Goal: Navigation & Orientation: Understand site structure

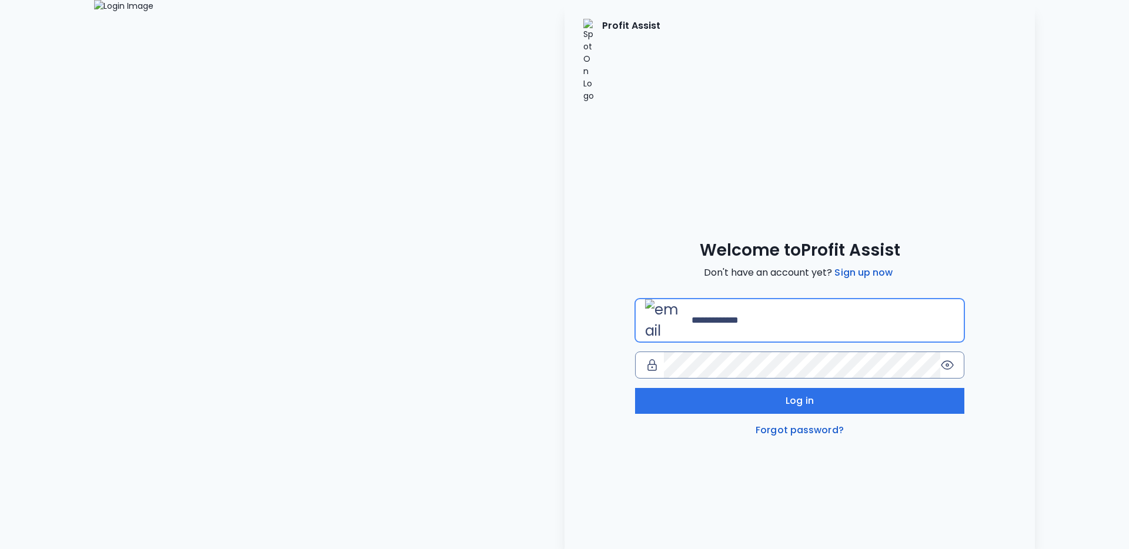
click at [771, 308] on input "email" at bounding box center [823, 321] width 263 height 26
type input "**********"
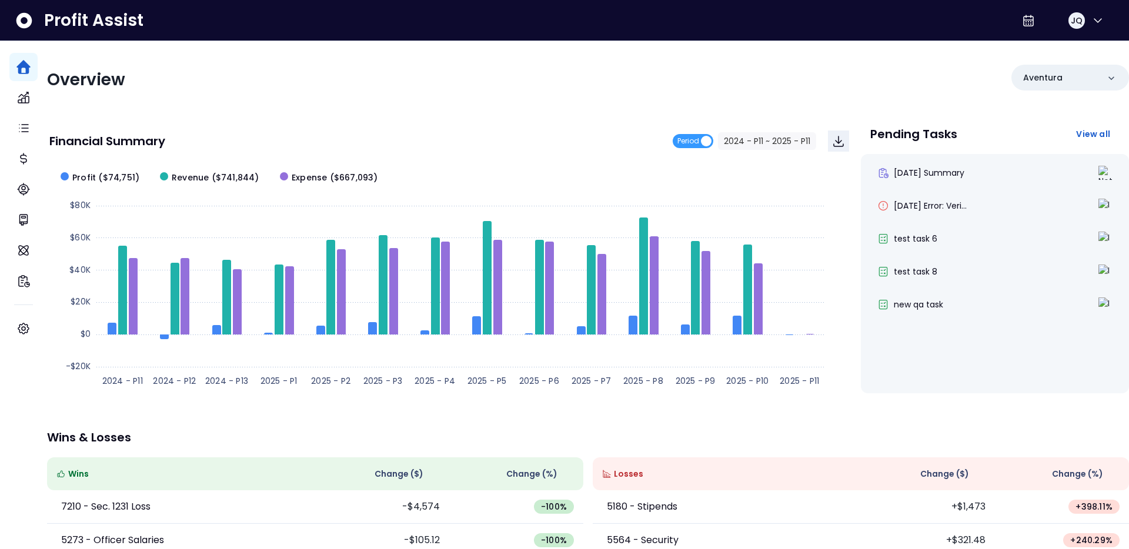
click at [806, 75] on div "Overview Aventura" at bounding box center [588, 80] width 1082 height 31
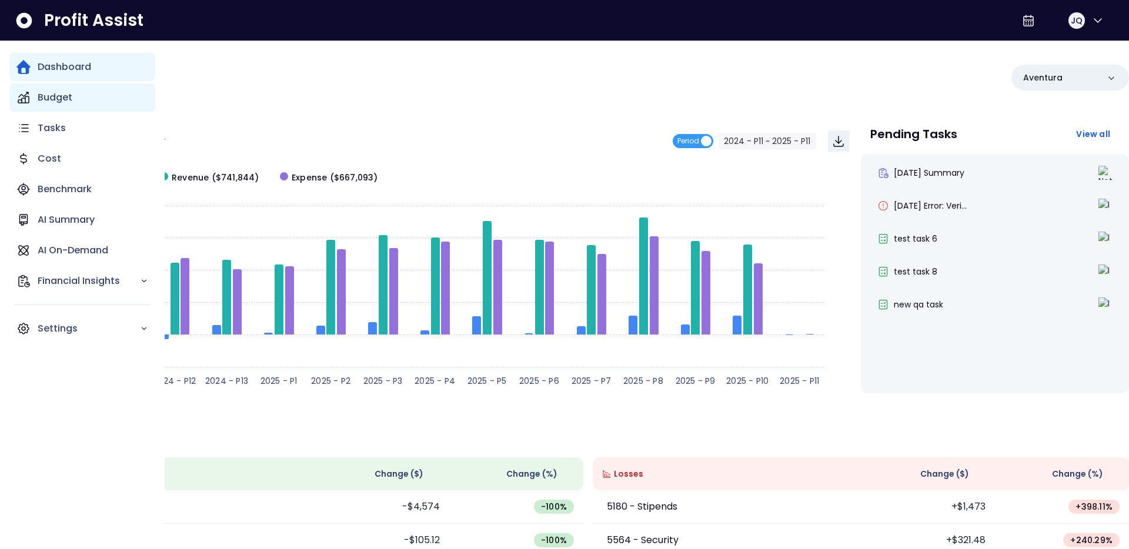
click at [25, 99] on icon "Main navigation" at bounding box center [23, 97] width 11 height 11
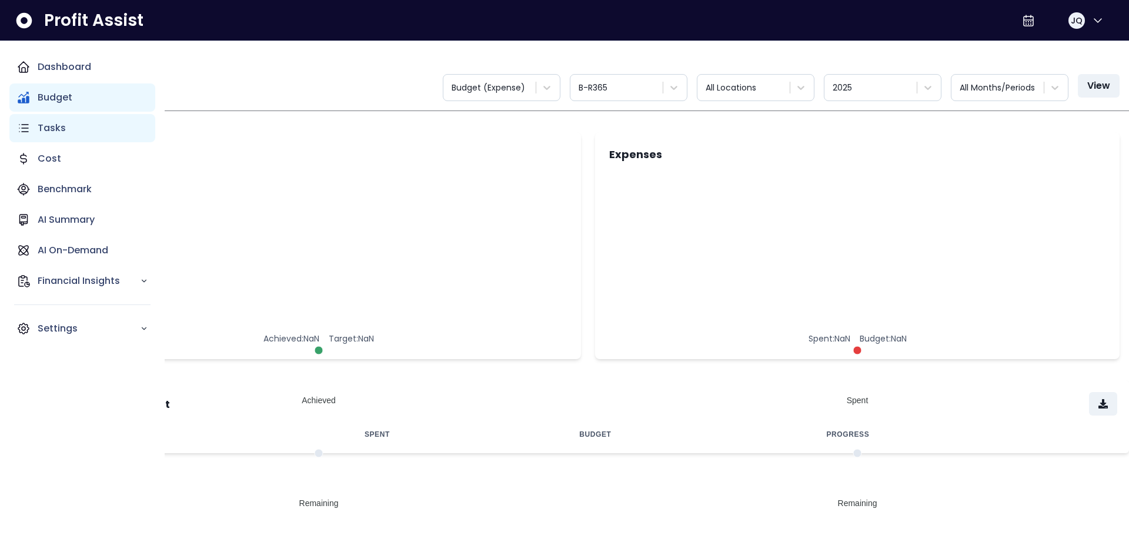
click at [31, 130] on div "Tasks" at bounding box center [82, 128] width 146 height 28
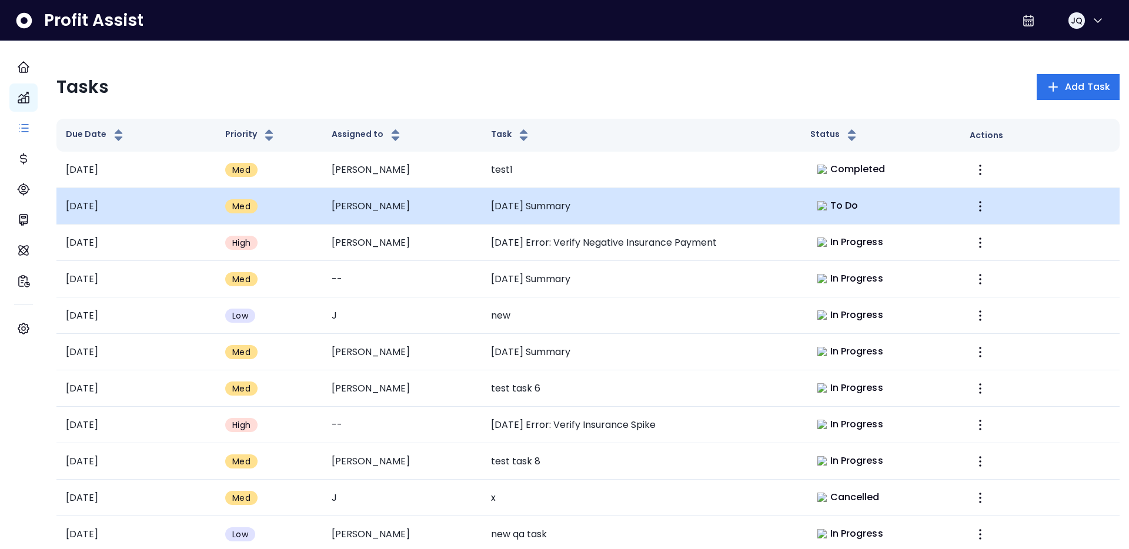
click at [458, 204] on td "Justin" at bounding box center [401, 206] width 159 height 36
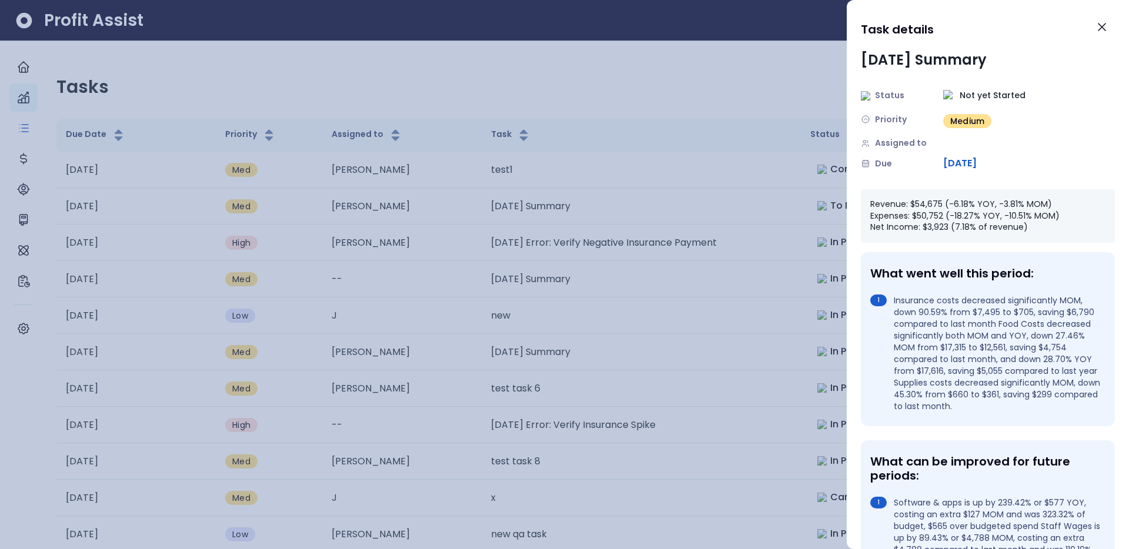
click at [173, 88] on div at bounding box center [564, 274] width 1129 height 549
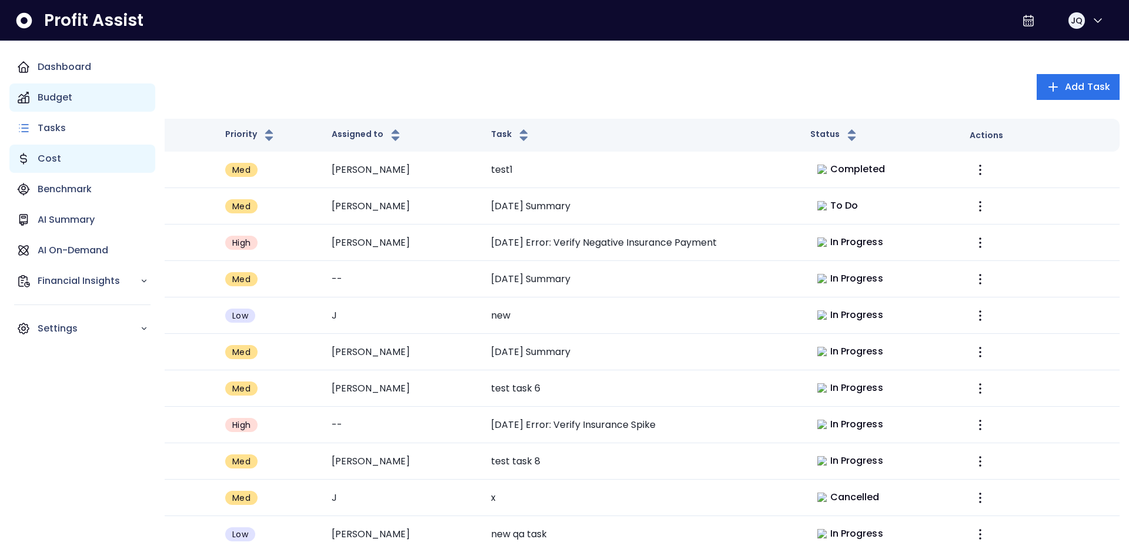
click at [24, 159] on icon "Main navigation" at bounding box center [24, 159] width 6 height 11
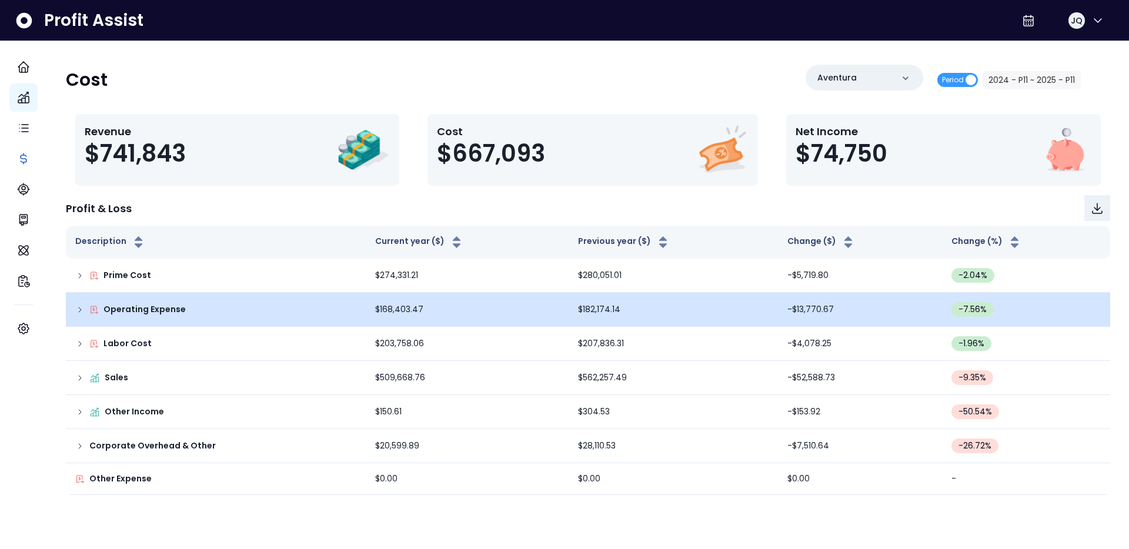
click at [149, 296] on td "Operating Expense" at bounding box center [216, 310] width 300 height 34
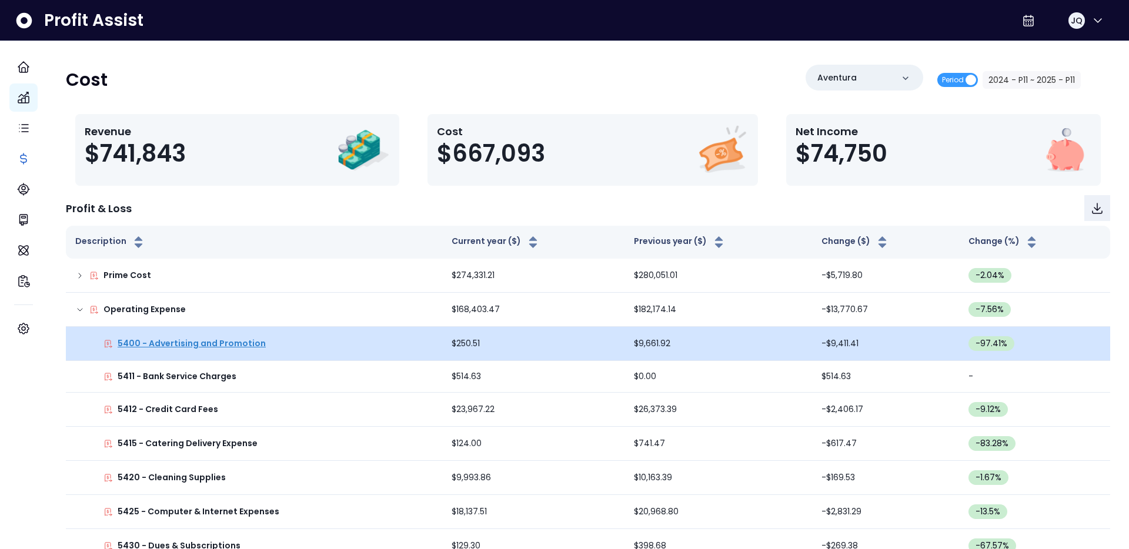
click at [184, 343] on p "5400 - Advertising and Promotion" at bounding box center [192, 344] width 148 height 12
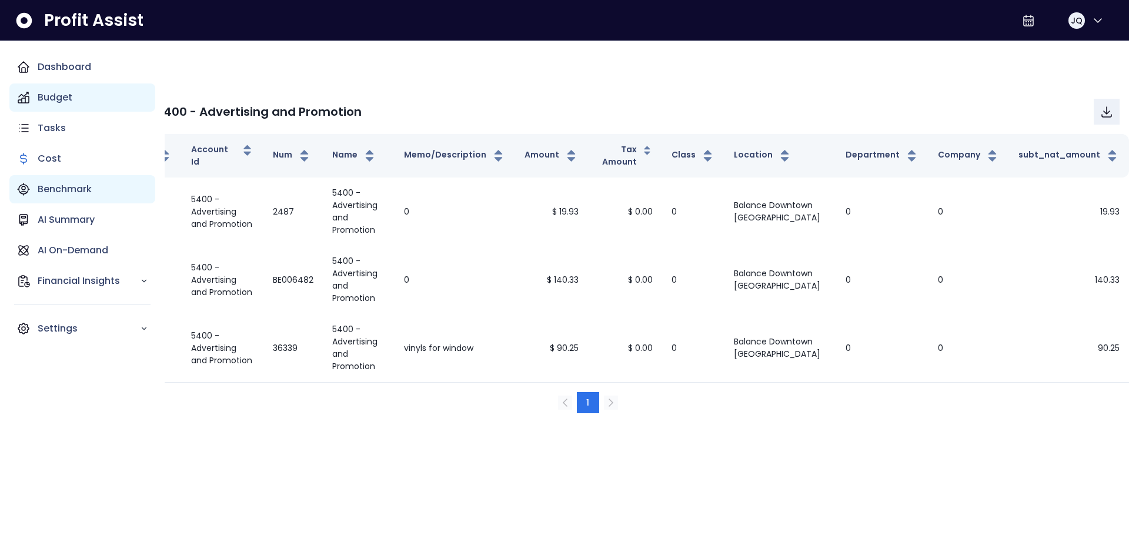
click at [46, 193] on p "Benchmark" at bounding box center [65, 189] width 54 height 14
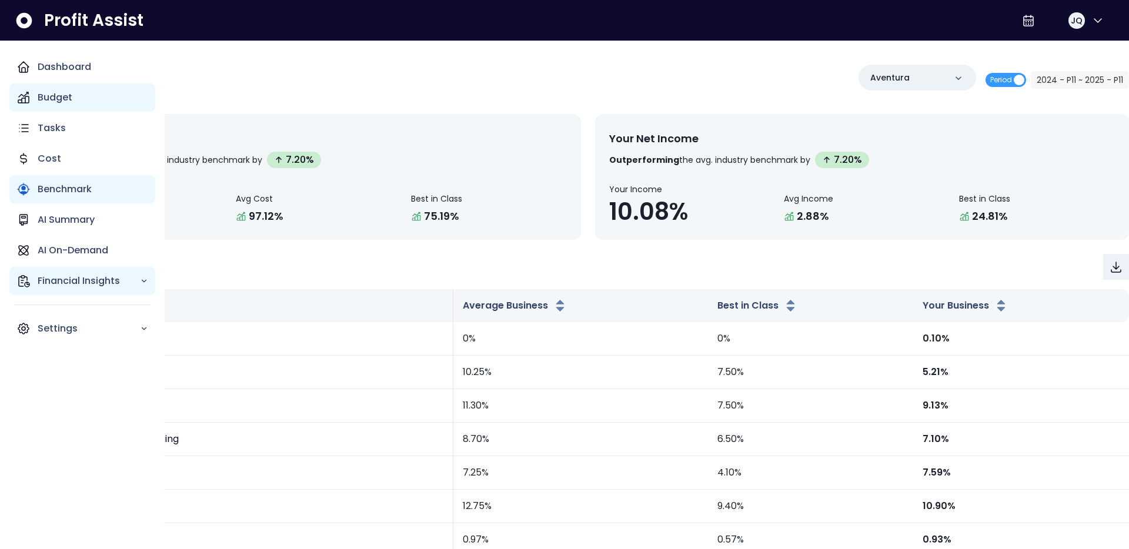
click at [67, 279] on p "Financial Insights" at bounding box center [89, 281] width 102 height 14
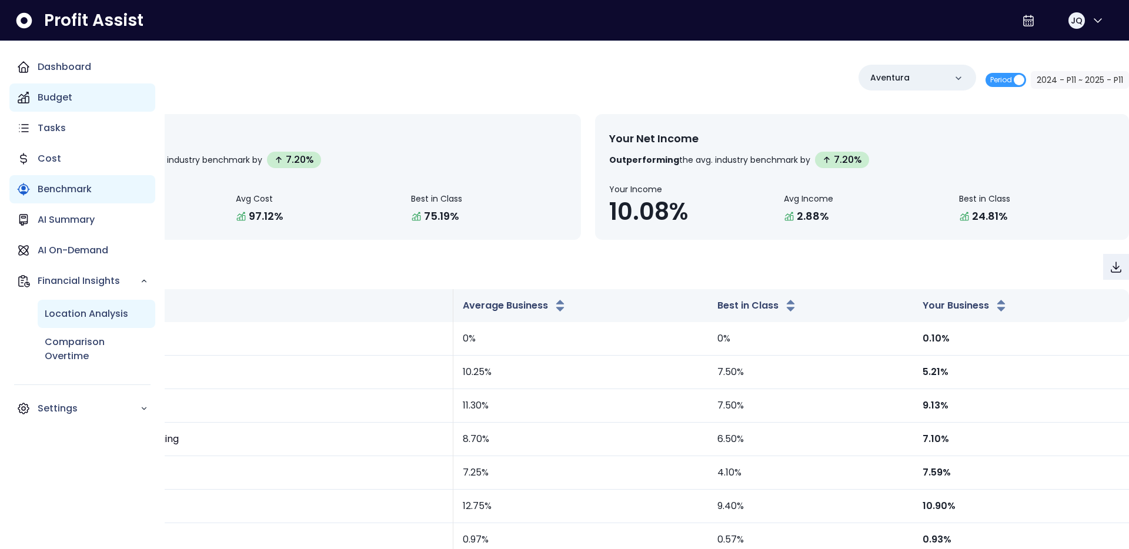
click at [65, 308] on p "Location Analysis" at bounding box center [87, 314] width 84 height 14
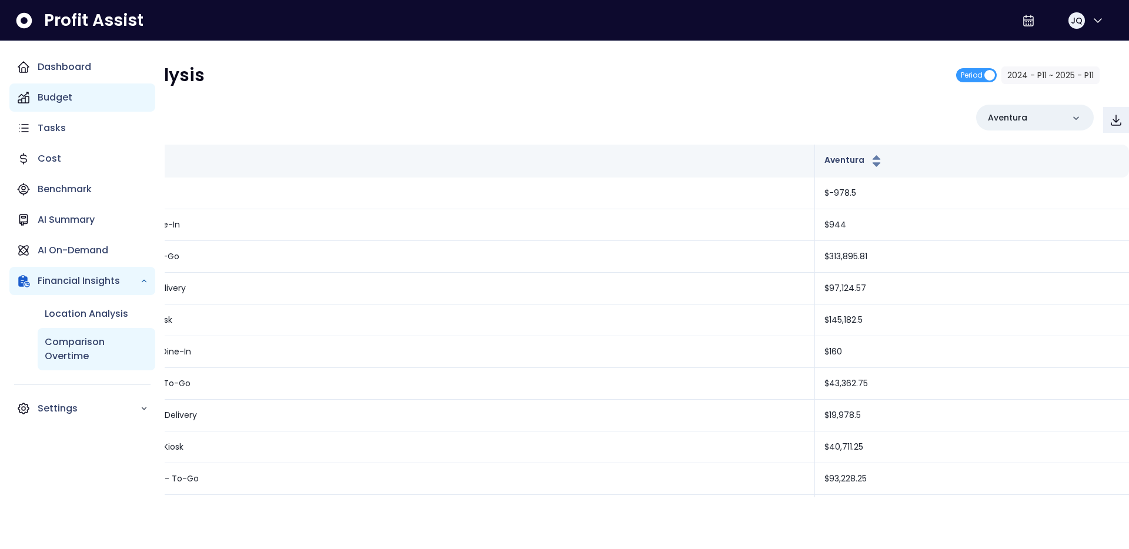
click at [65, 336] on p "Comparison Overtime" at bounding box center [97, 349] width 104 height 28
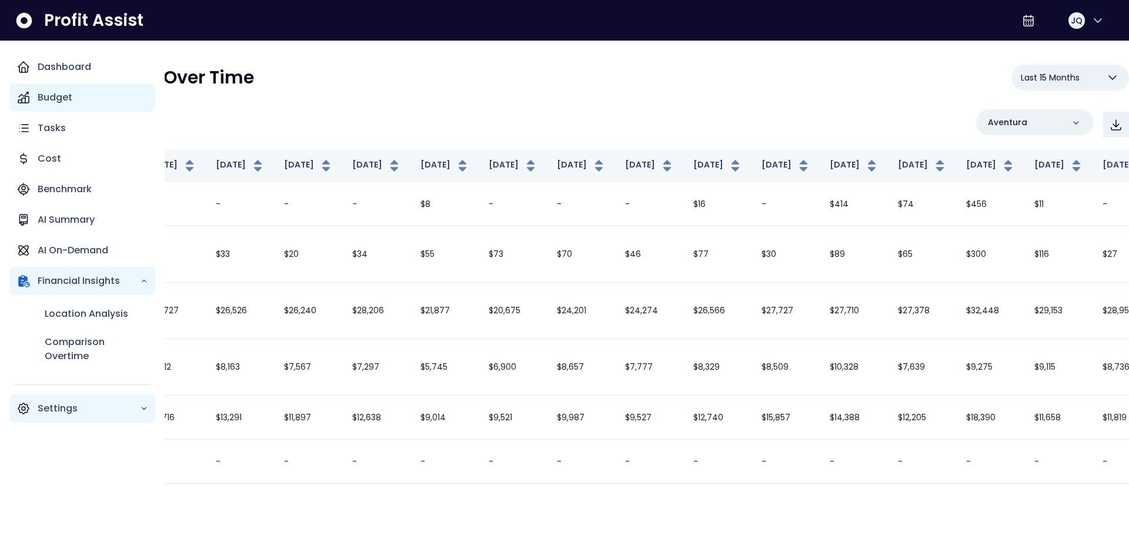
click at [63, 412] on p "Settings" at bounding box center [89, 409] width 102 height 14
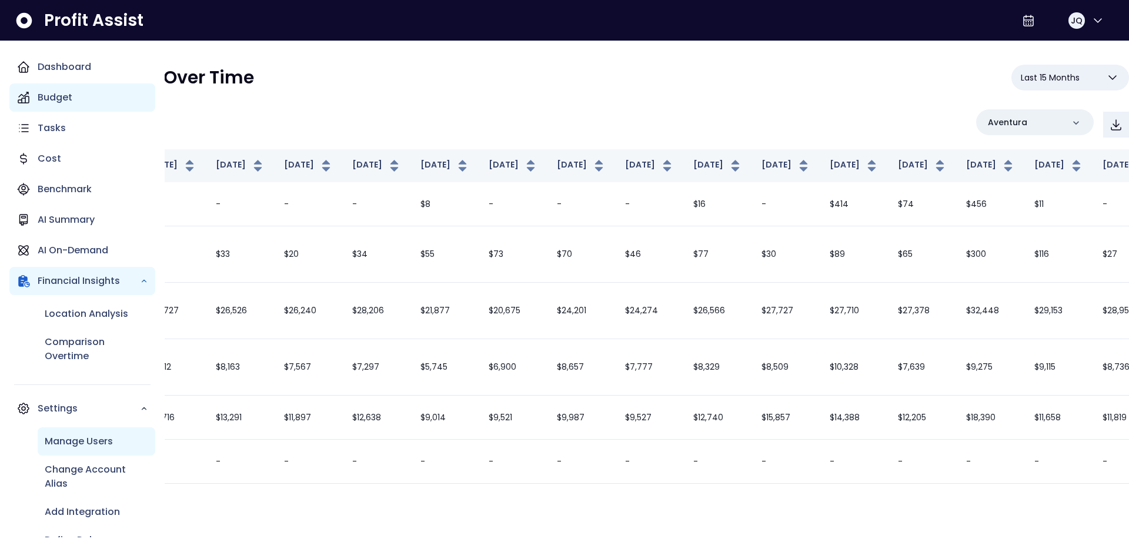
click at [81, 448] on p "Manage Users" at bounding box center [79, 442] width 68 height 14
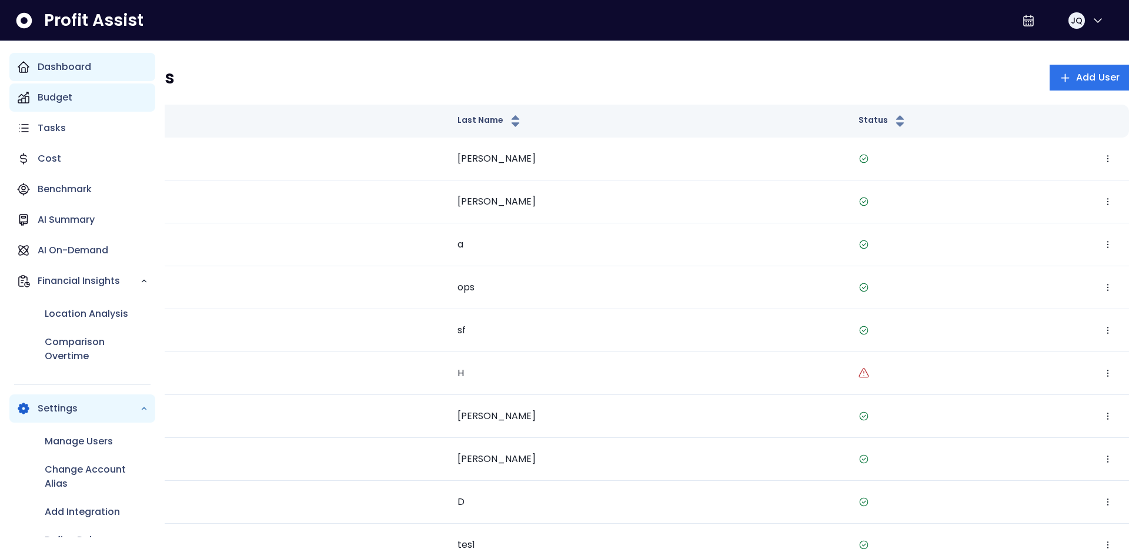
click at [123, 79] on div "Dashboard" at bounding box center [82, 67] width 146 height 28
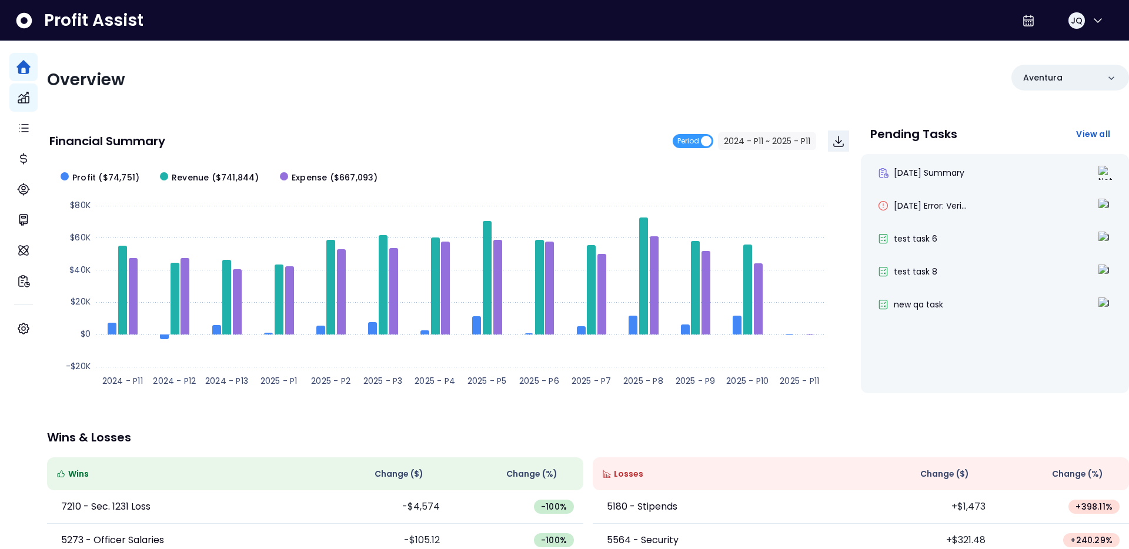
click at [483, 108] on div "Overview Aventura Financial Summary Period 2024 - P11 ~ 2025 - P11 Created with…" at bounding box center [588, 383] width 1082 height 685
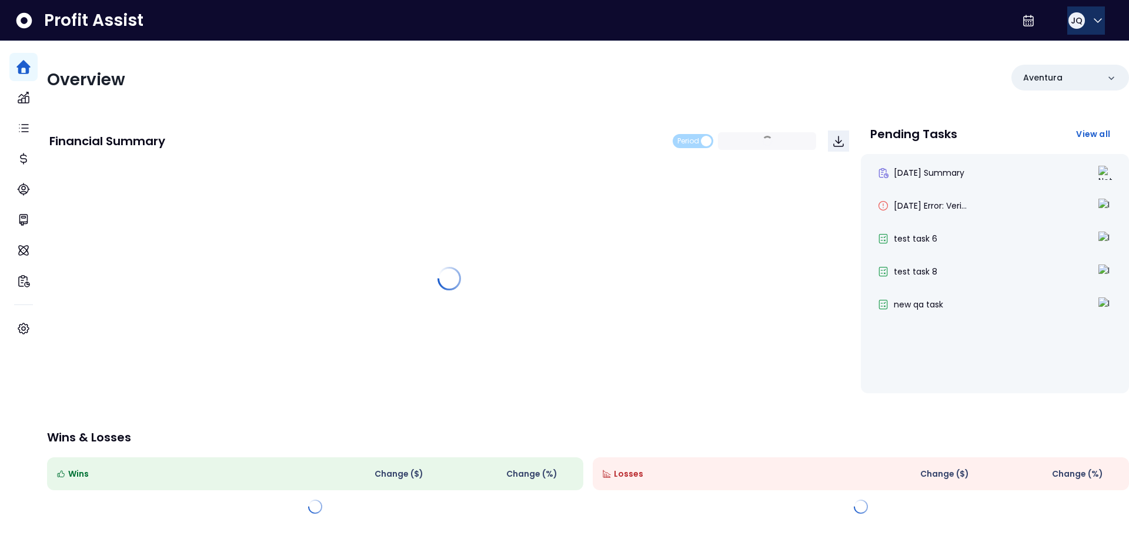
click at [1091, 20] on icon "button" at bounding box center [1098, 21] width 14 height 14
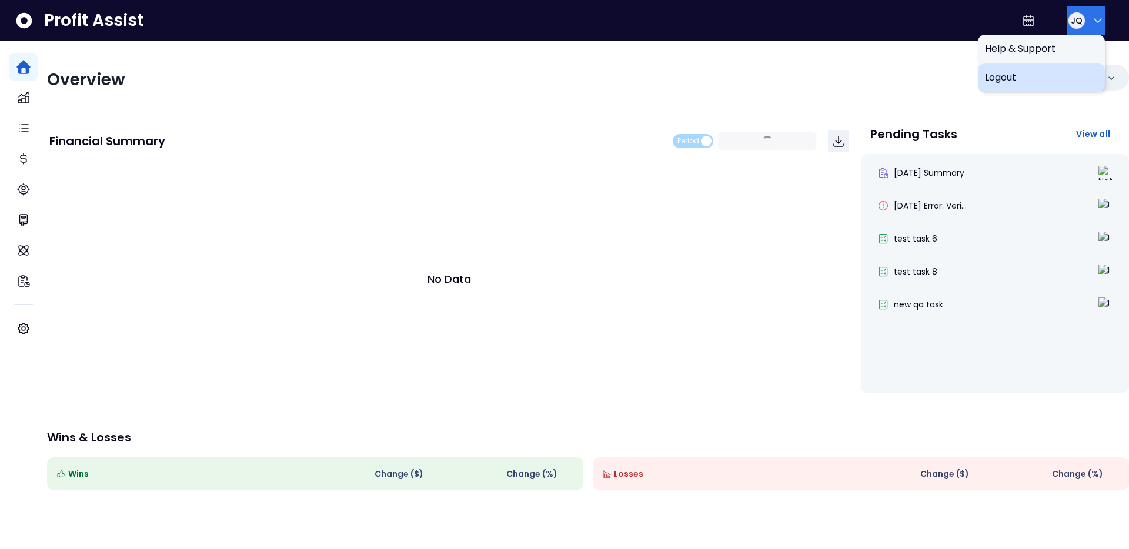
click at [1052, 74] on span "Logout" at bounding box center [1041, 78] width 113 height 14
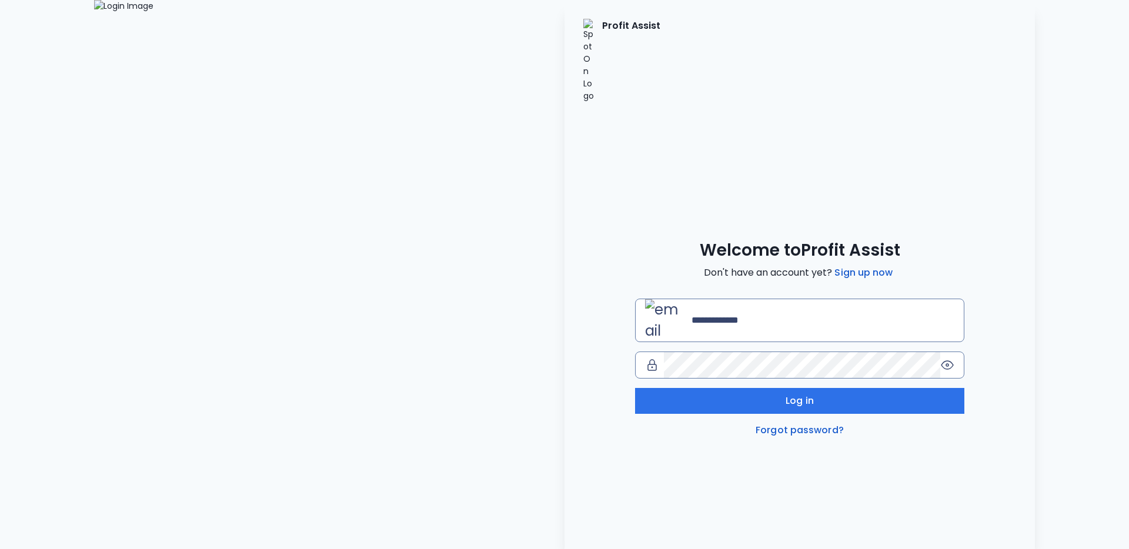
click at [58, 115] on div "Profit Assist Welcome to Profit Assist Don't have an account yet? Sign up now L…" at bounding box center [564, 274] width 1110 height 549
click at [785, 308] on input "email" at bounding box center [823, 321] width 263 height 26
type input "**********"
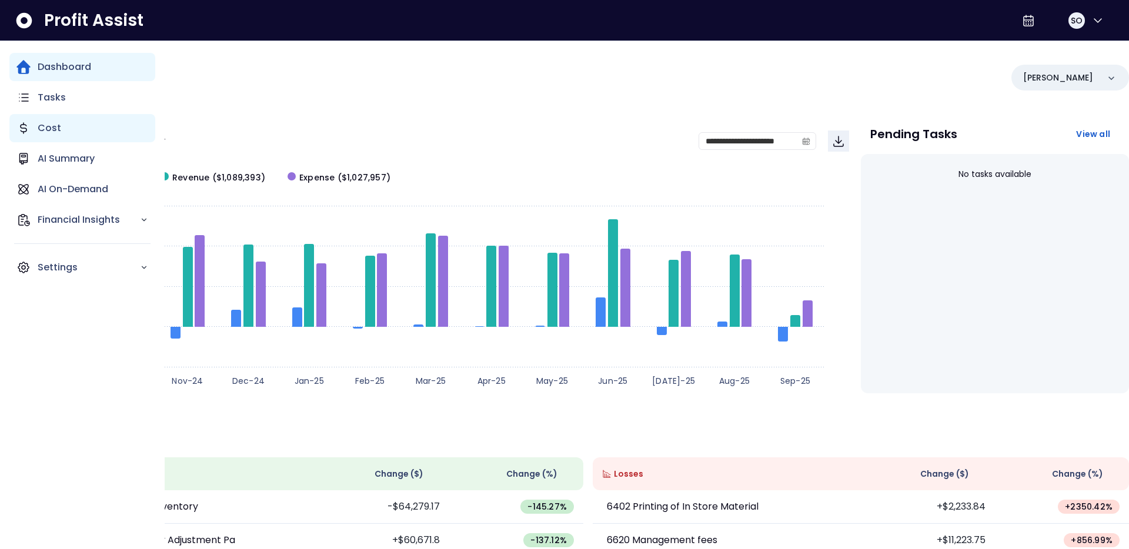
click at [31, 135] on div "Cost" at bounding box center [82, 128] width 146 height 28
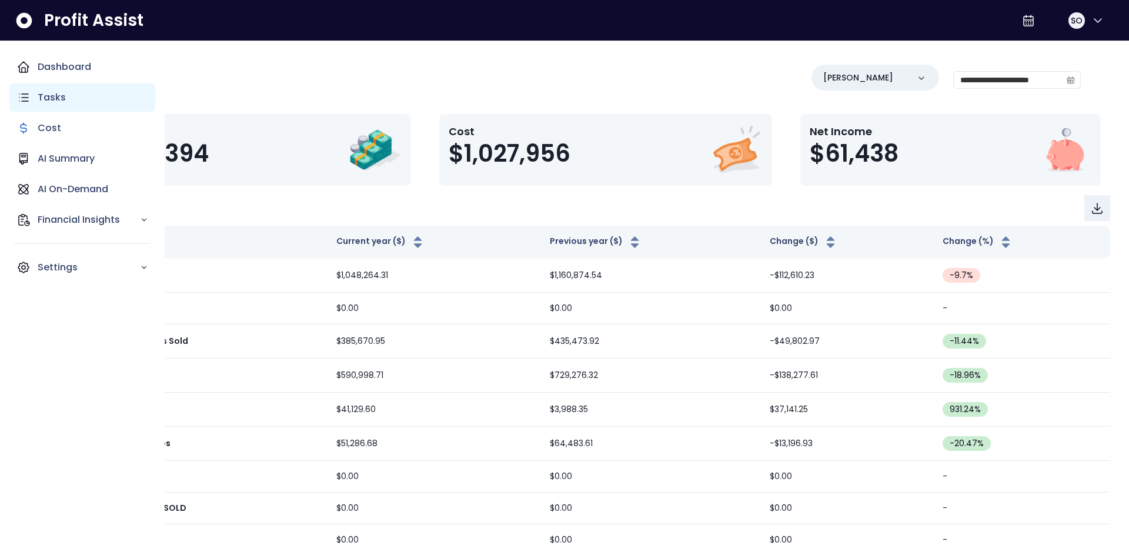
click at [55, 100] on p "Tasks" at bounding box center [52, 98] width 28 height 14
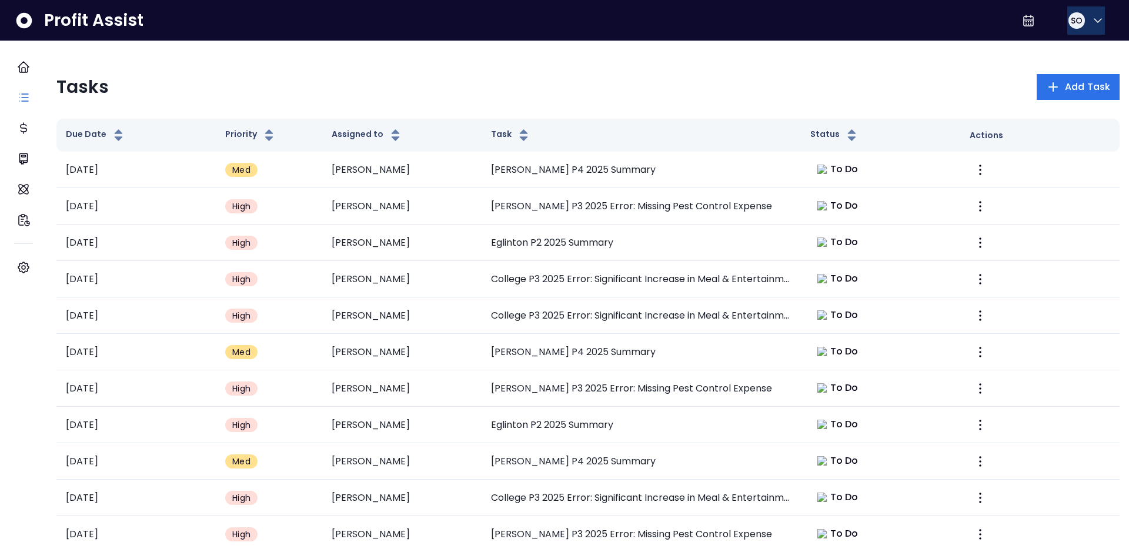
click at [1098, 29] on button "SO" at bounding box center [1087, 20] width 38 height 28
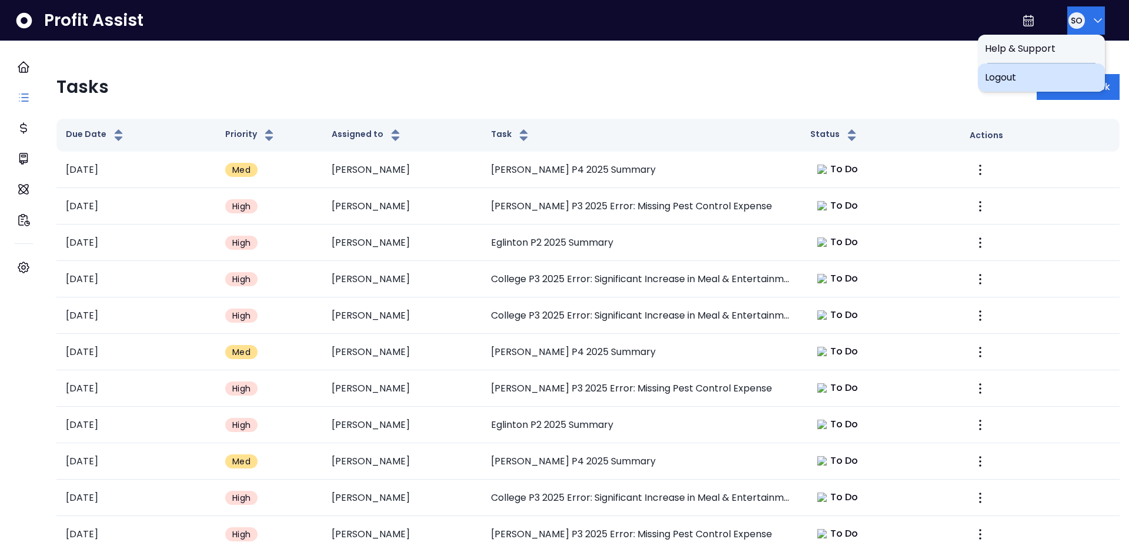
click at [1016, 91] on div "Logout" at bounding box center [1041, 78] width 127 height 28
